Goal: Learn about a topic

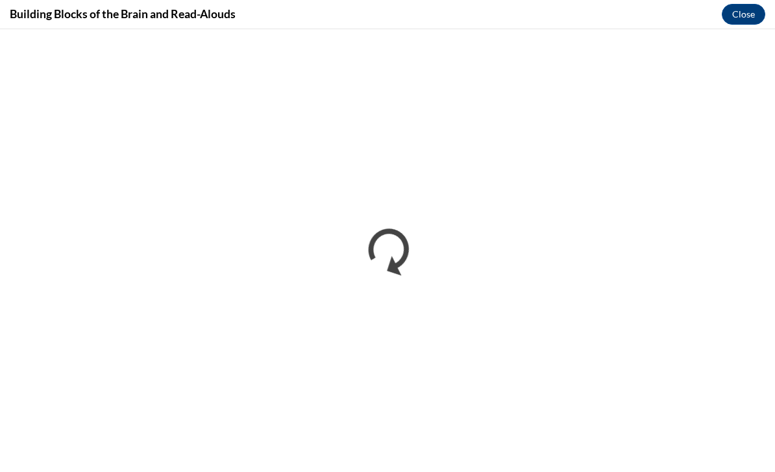
scroll to position [480, 0]
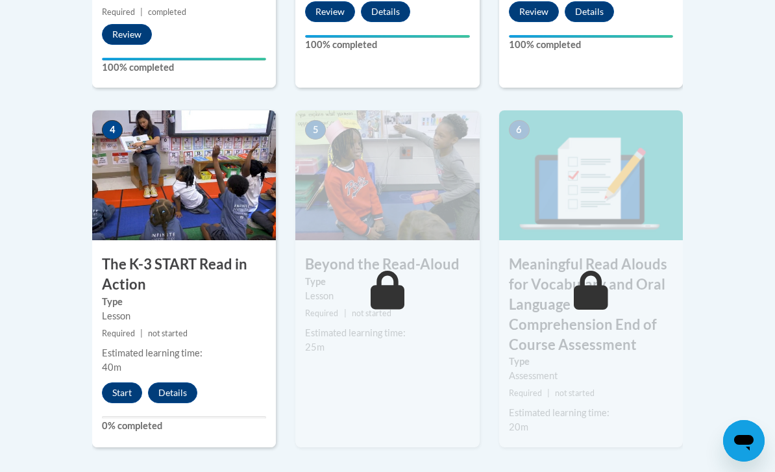
scroll to position [777, 0]
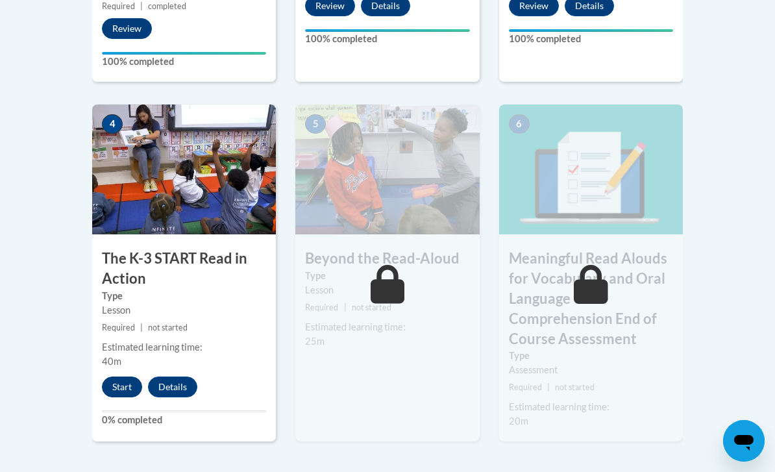
click at [127, 381] on button "Start" at bounding box center [122, 387] width 40 height 21
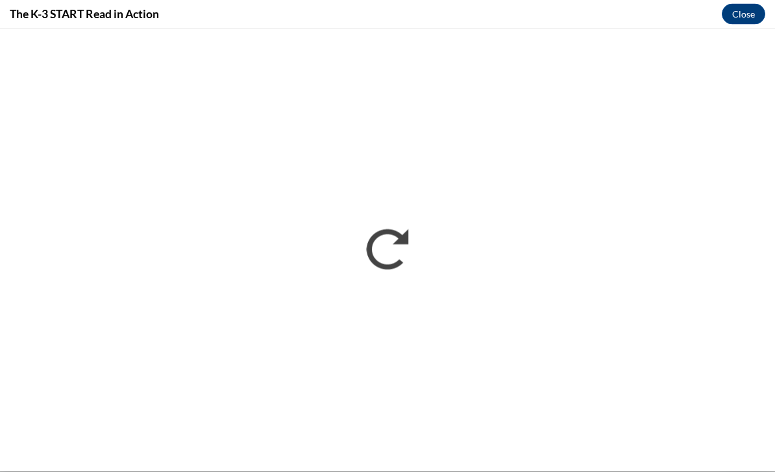
scroll to position [799, 0]
